Goal: Task Accomplishment & Management: Complete application form

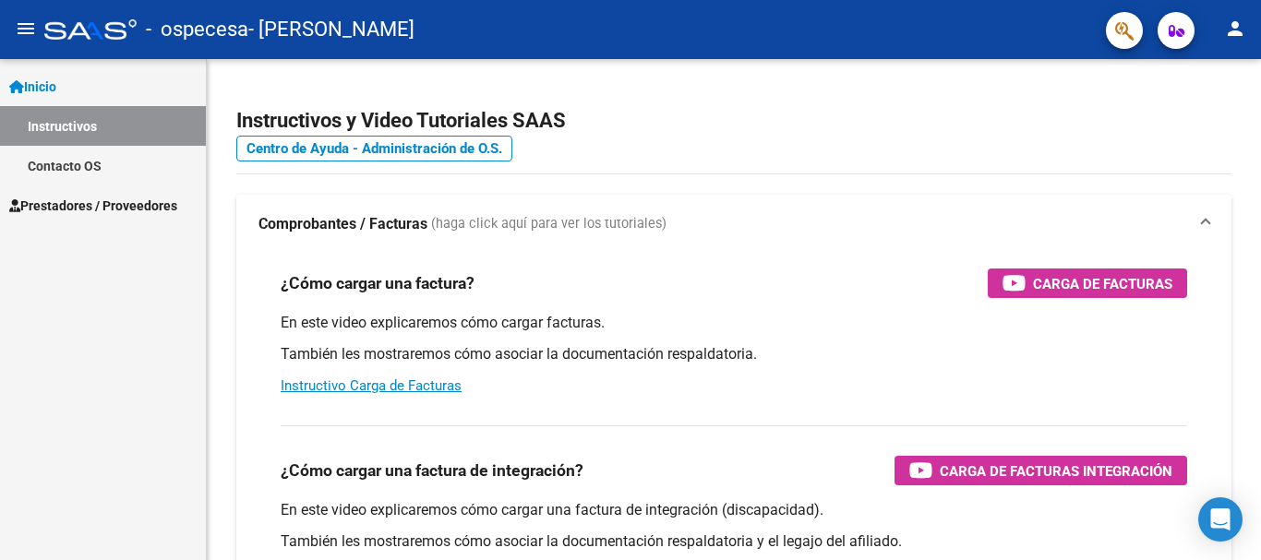
click at [1260, 141] on div at bounding box center [1259, 214] width 5 height 310
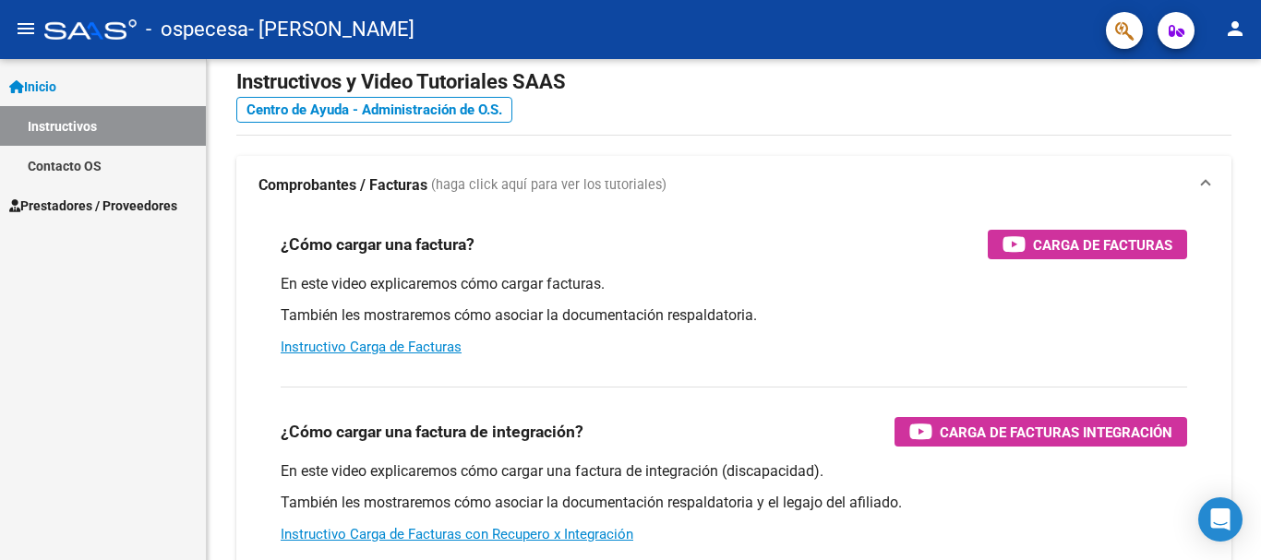
click at [135, 201] on span "Prestadores / Proveedores" at bounding box center [93, 206] width 168 height 20
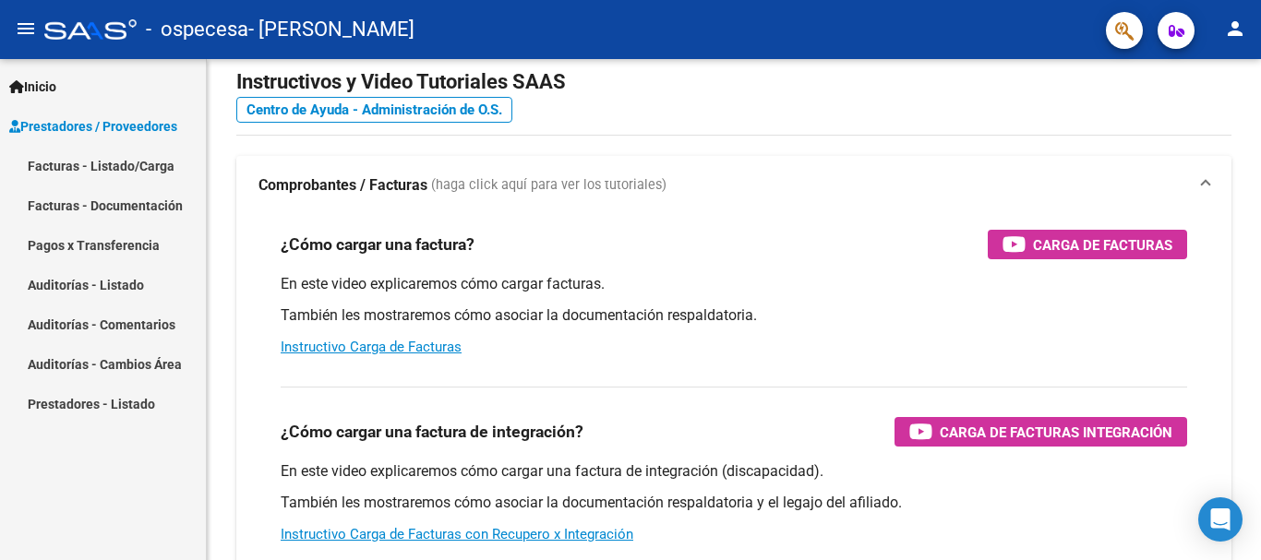
click at [115, 161] on link "Facturas - Listado/Carga" at bounding box center [103, 166] width 206 height 40
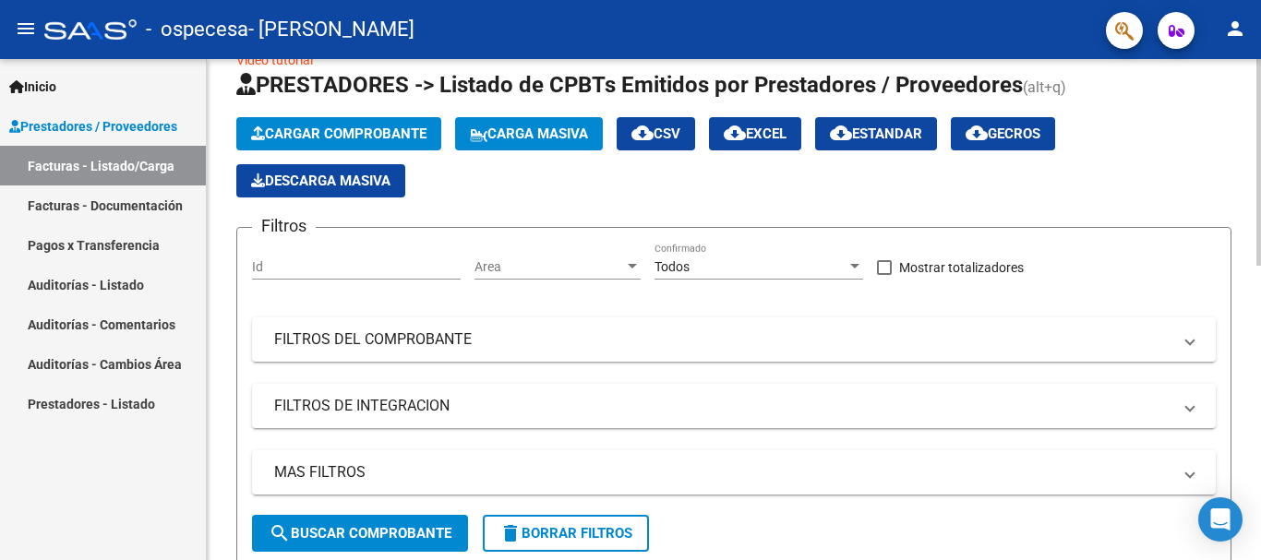
click at [397, 144] on button "Cargar Comprobante" at bounding box center [338, 133] width 205 height 33
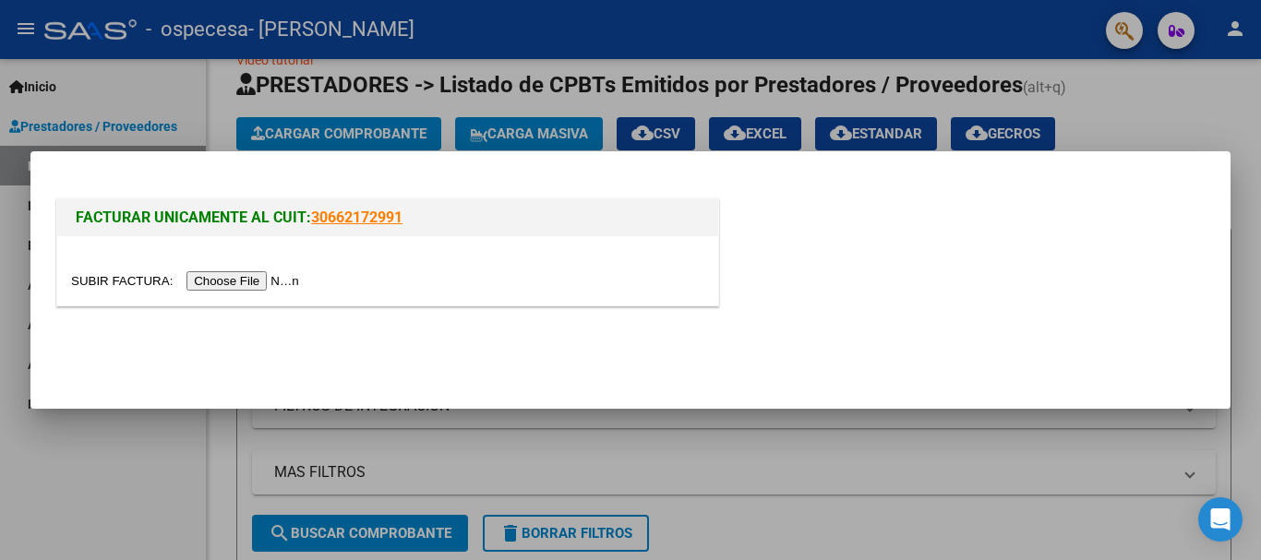
click at [263, 273] on input "file" at bounding box center [188, 280] width 234 height 19
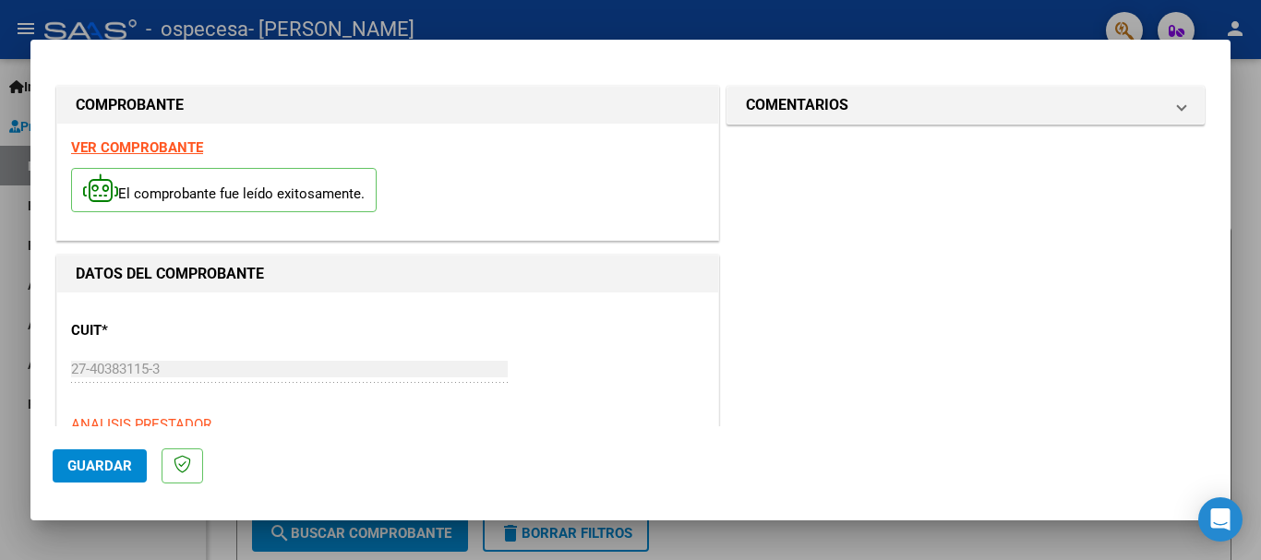
click at [150, 151] on strong "VER COMPROBANTE" at bounding box center [137, 147] width 132 height 17
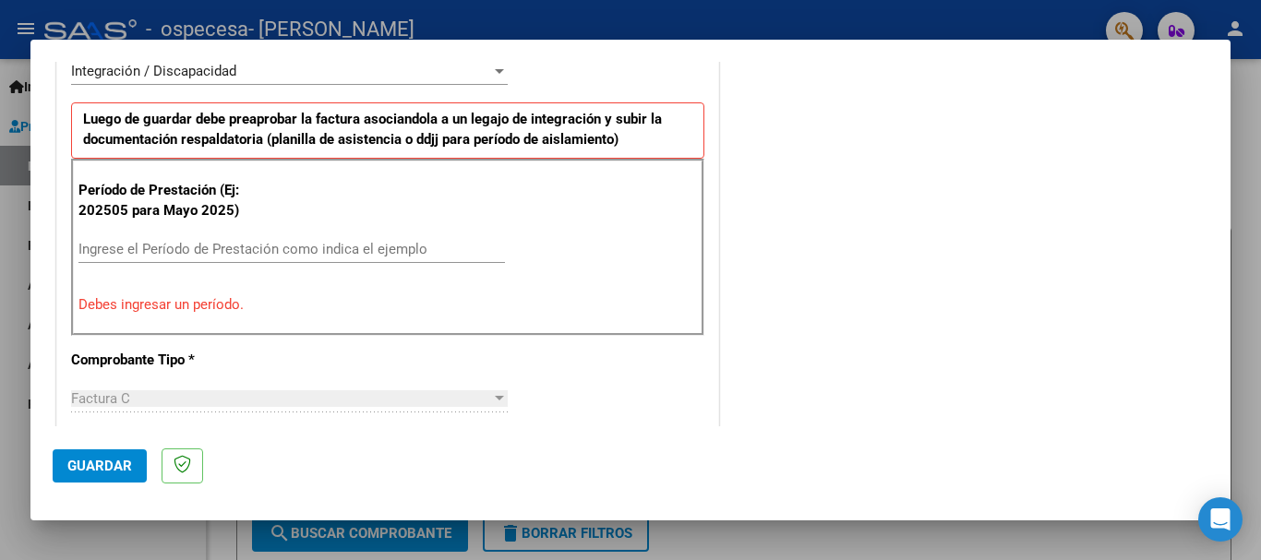
scroll to position [549, 0]
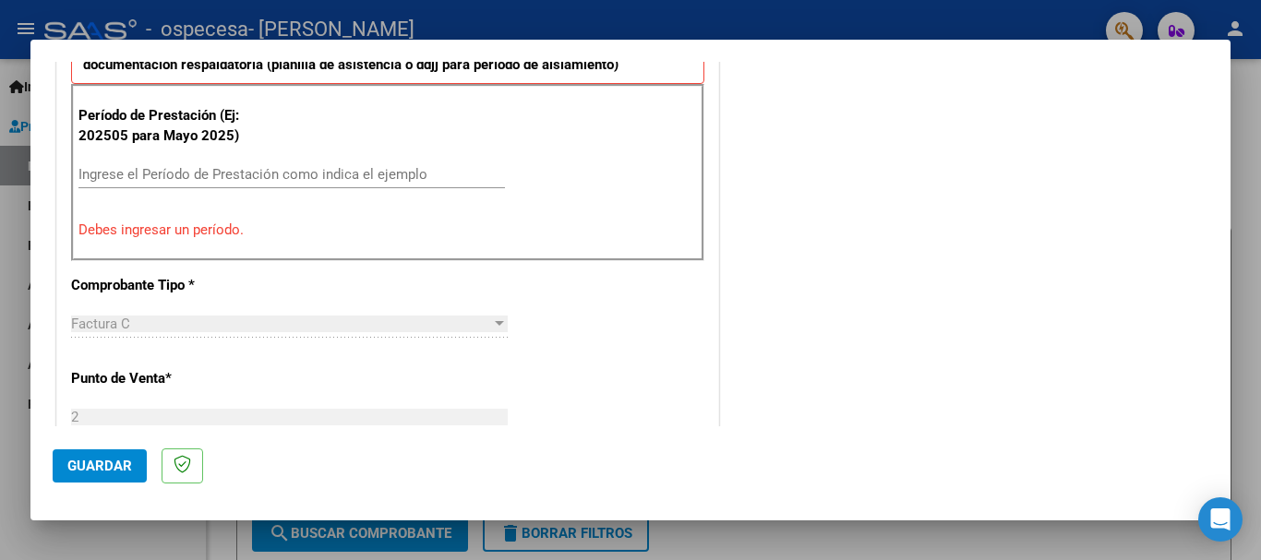
click at [245, 177] on input "Ingrese el Período de Prestación como indica el ejemplo" at bounding box center [291, 174] width 427 height 17
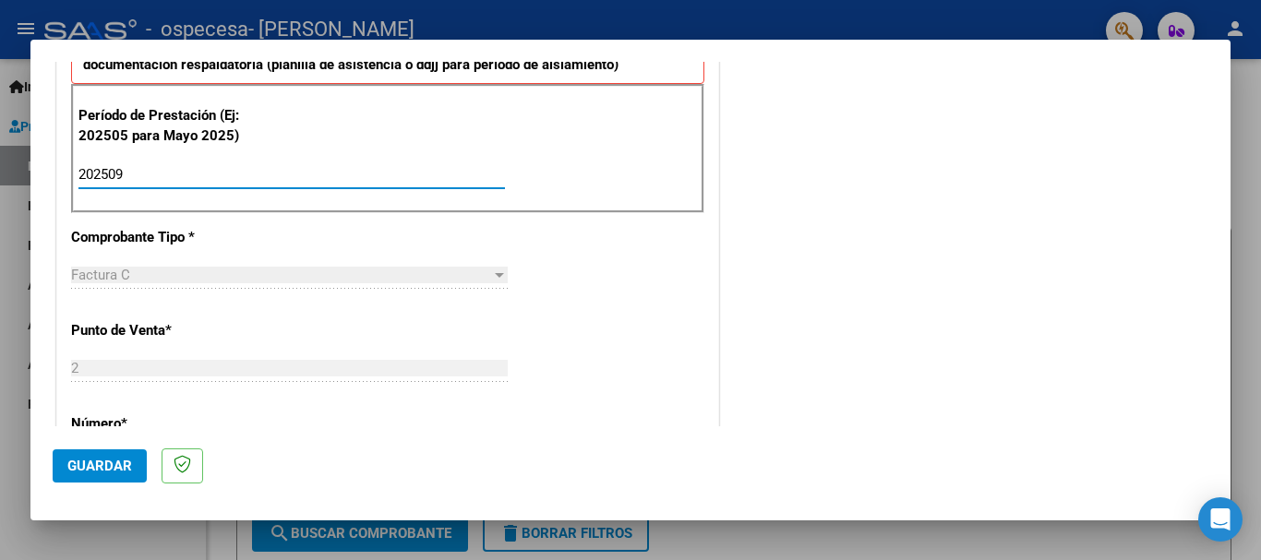
type input "202509"
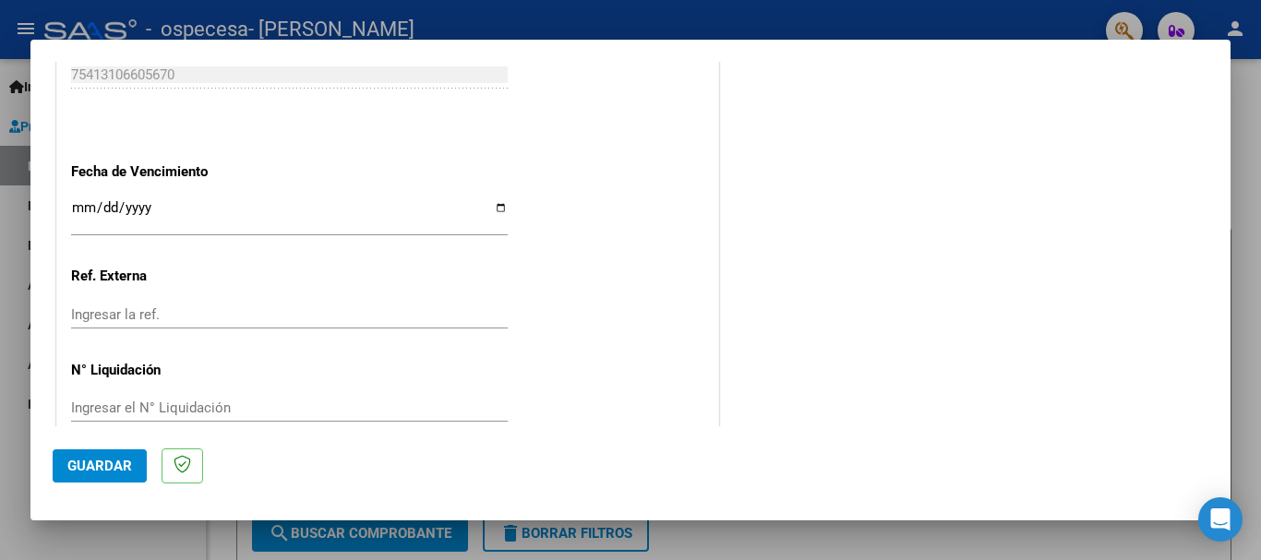
scroll to position [1247, 0]
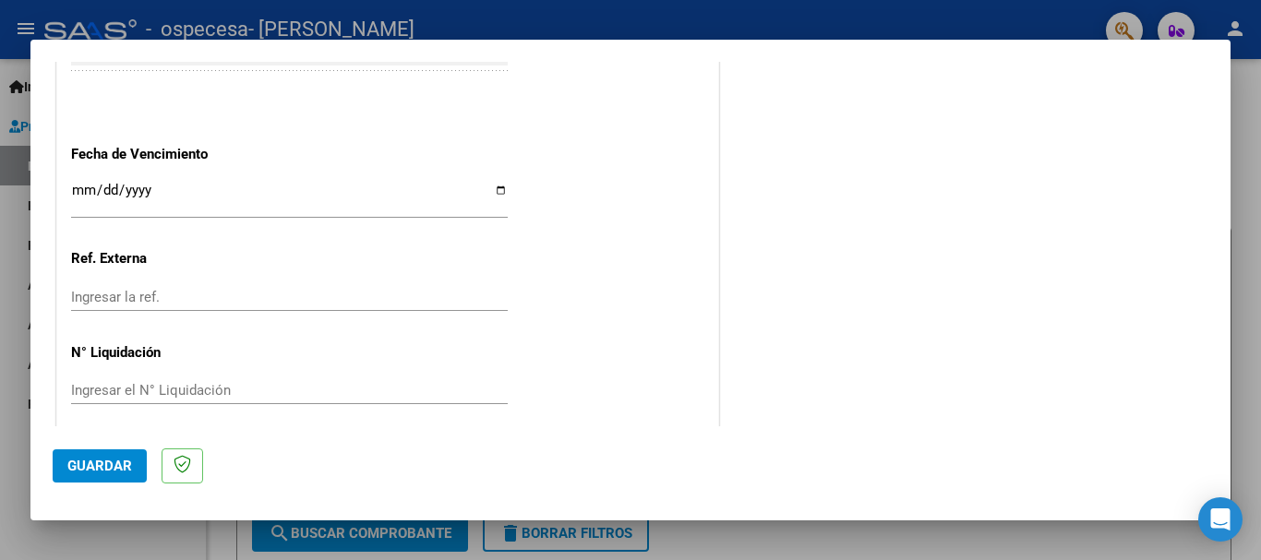
click at [499, 183] on input "Ingresar la fecha" at bounding box center [289, 198] width 437 height 30
type input "[DATE]"
click at [90, 462] on span "Guardar" at bounding box center [99, 466] width 65 height 17
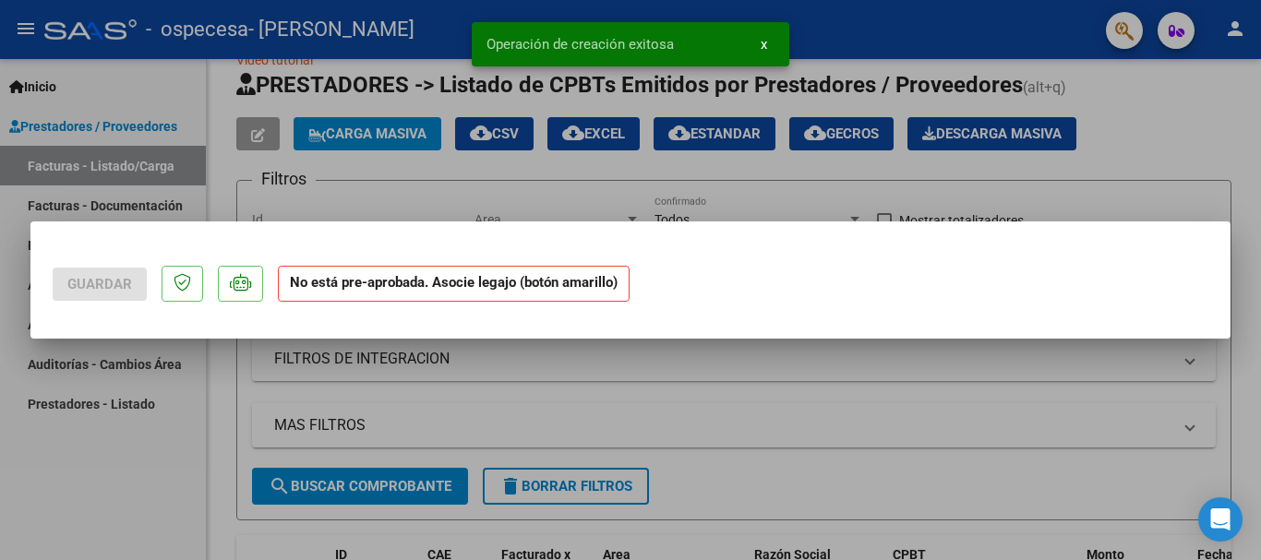
scroll to position [0, 0]
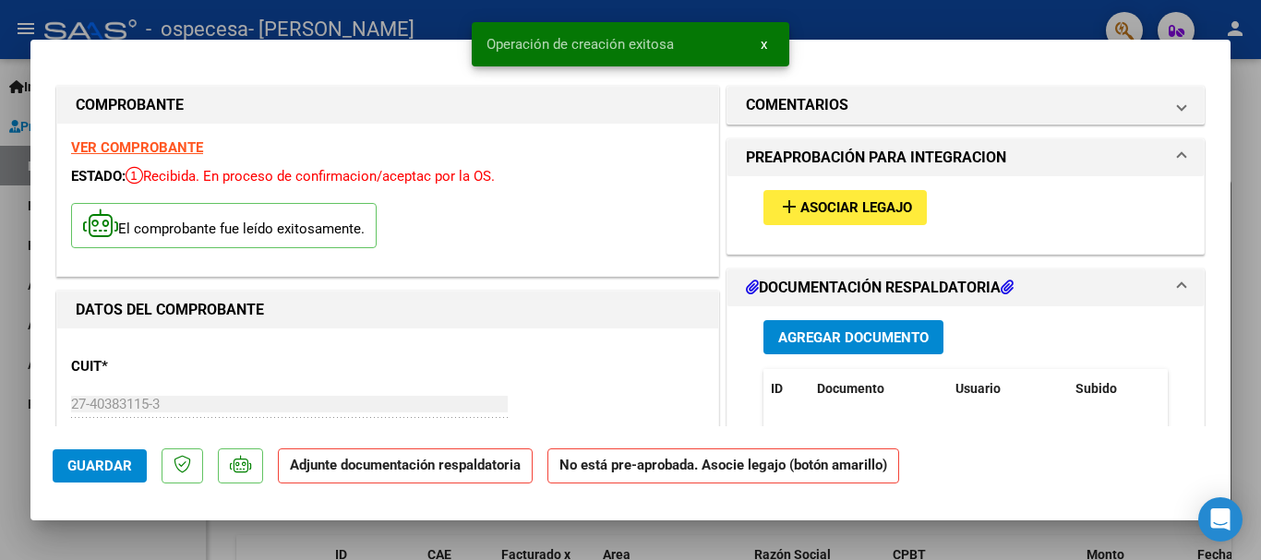
click at [854, 342] on span "Agregar Documento" at bounding box center [853, 338] width 151 height 17
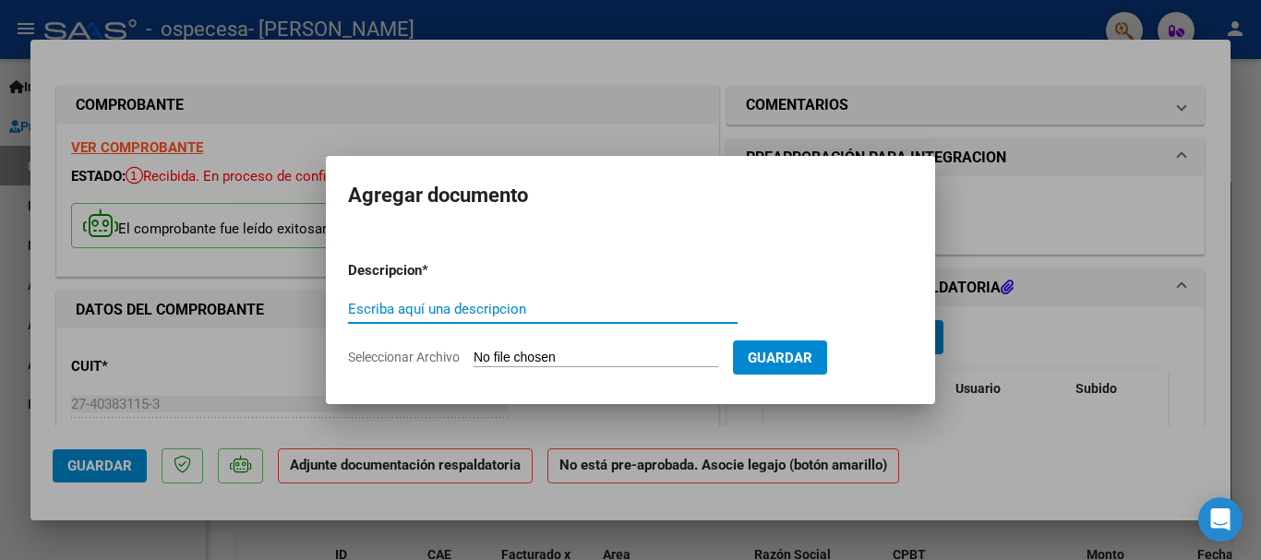
click at [603, 354] on input "Seleccionar Archivo" at bounding box center [596, 359] width 245 height 18
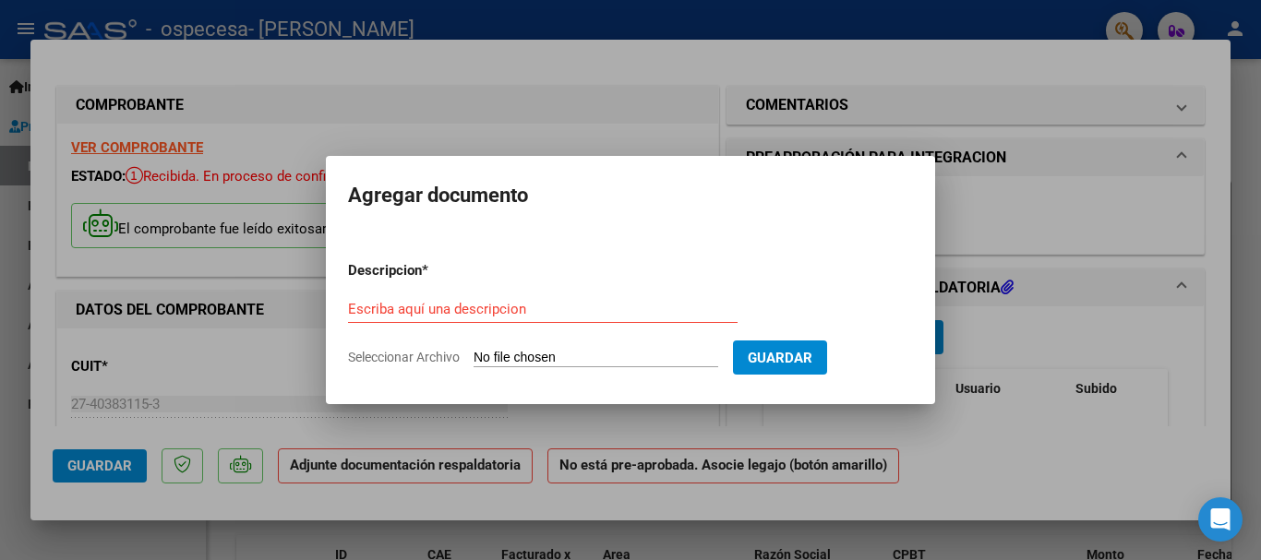
type input "C:\fakepath\ASISTENCIA [PERSON_NAME] SEPTIEMBRE.pdf"
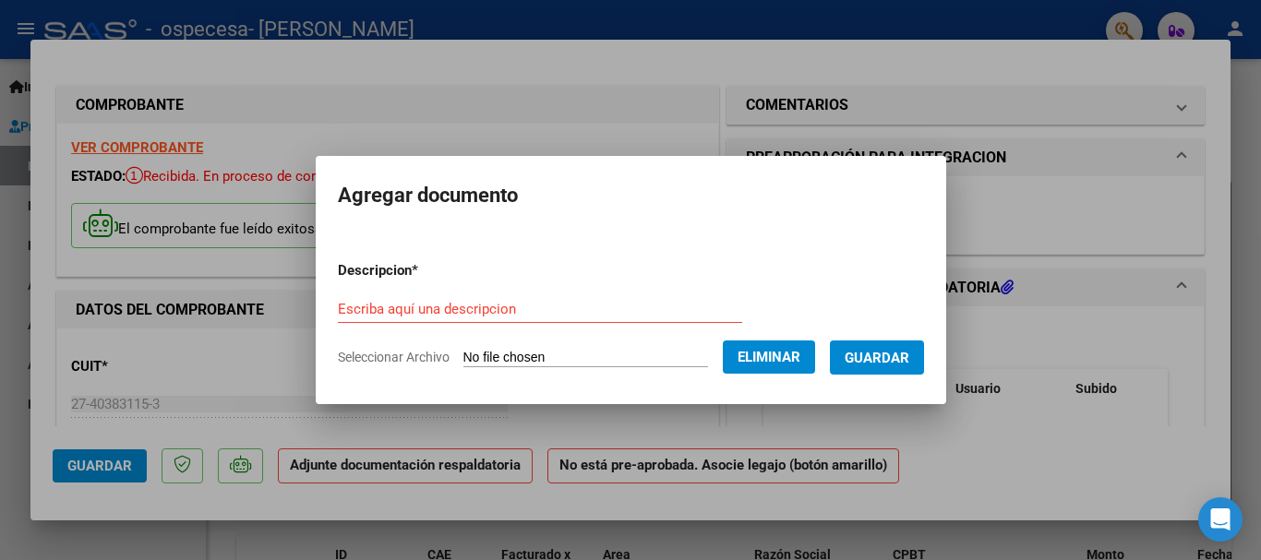
click at [888, 359] on span "Guardar" at bounding box center [877, 358] width 65 height 17
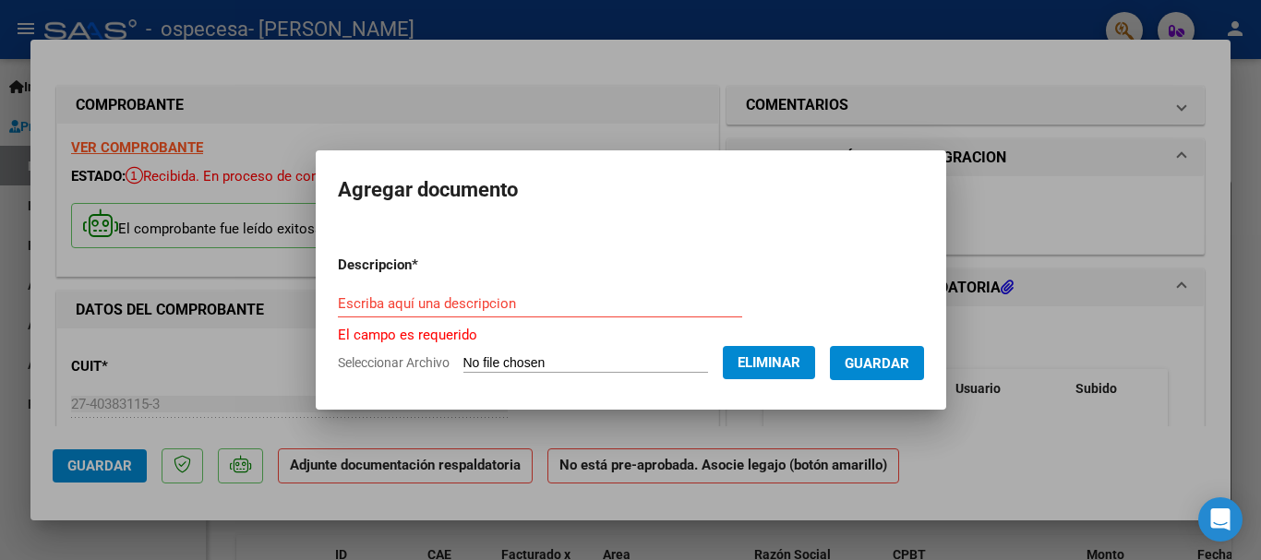
click at [510, 301] on input "Escriba aquí una descripcion" at bounding box center [540, 303] width 404 height 17
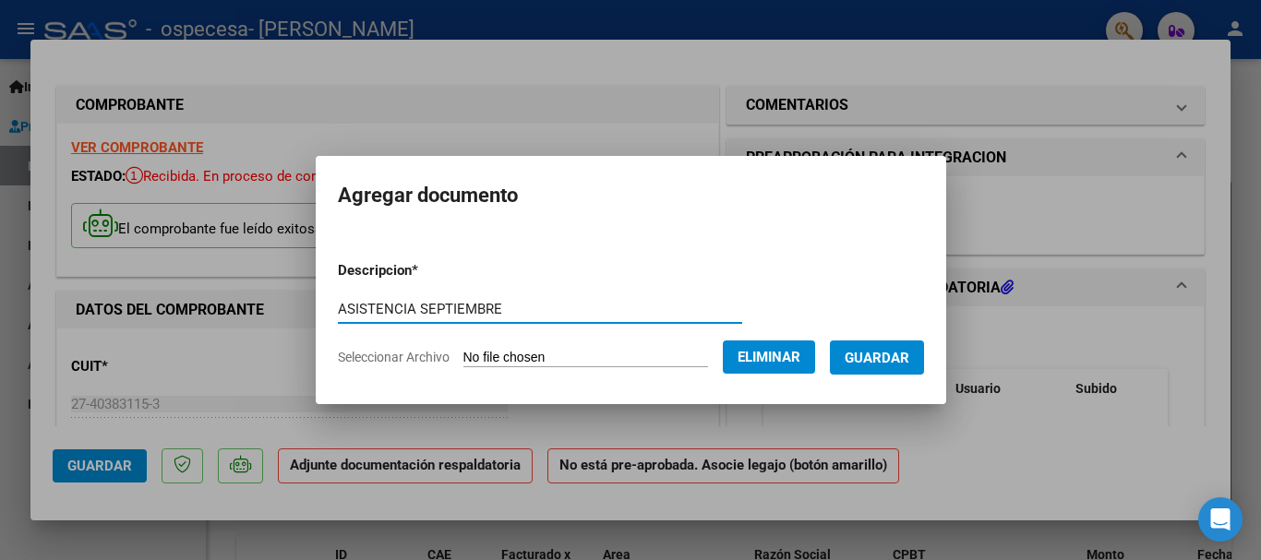
type input "ASISTENCIA SEPTIEMBRE"
click at [910, 361] on span "Guardar" at bounding box center [877, 358] width 65 height 17
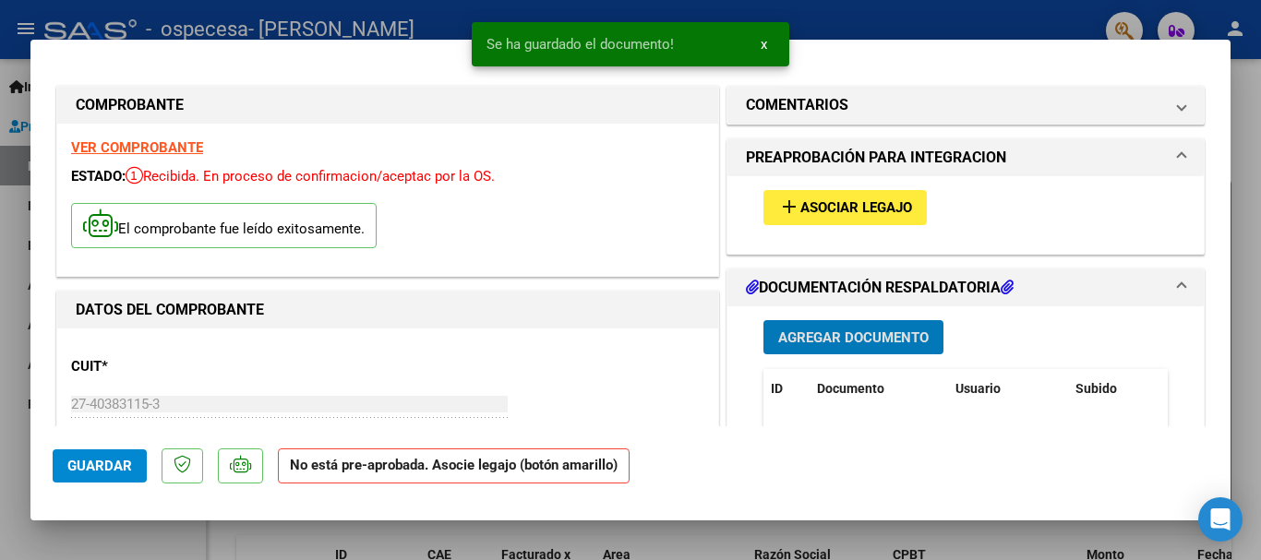
click at [849, 213] on span "Asociar Legajo" at bounding box center [857, 208] width 112 height 17
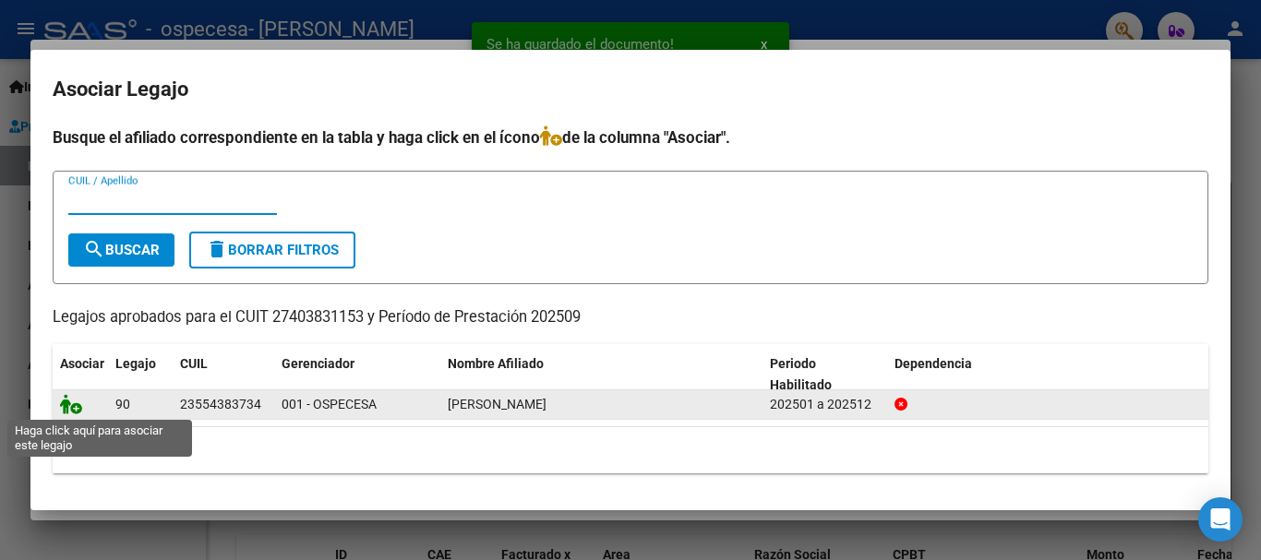
click at [69, 405] on icon at bounding box center [71, 404] width 22 height 20
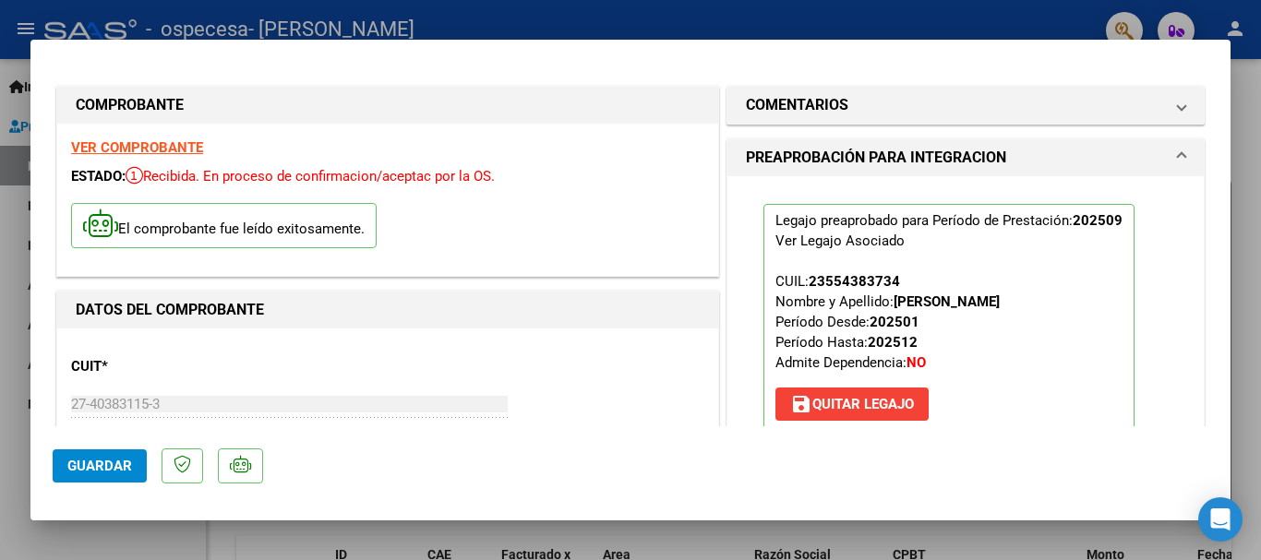
click at [122, 461] on span "Guardar" at bounding box center [99, 466] width 65 height 17
